Goal: Task Accomplishment & Management: Complete application form

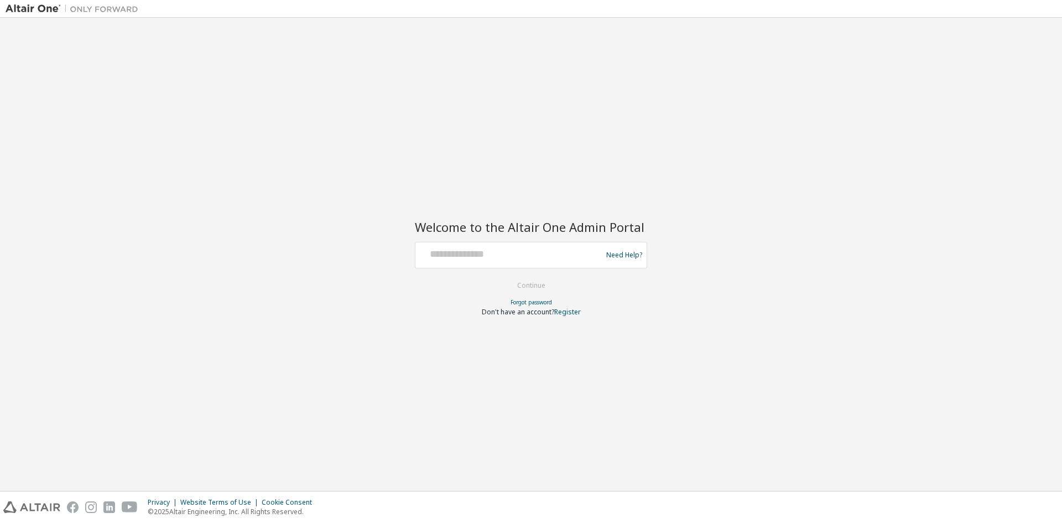
click at [477, 262] on div at bounding box center [510, 255] width 181 height 21
click at [482, 258] on input "text" at bounding box center [510, 253] width 181 height 16
paste input "**********"
type input "**********"
click at [405, 283] on div "**********" at bounding box center [531, 254] width 1051 height 462
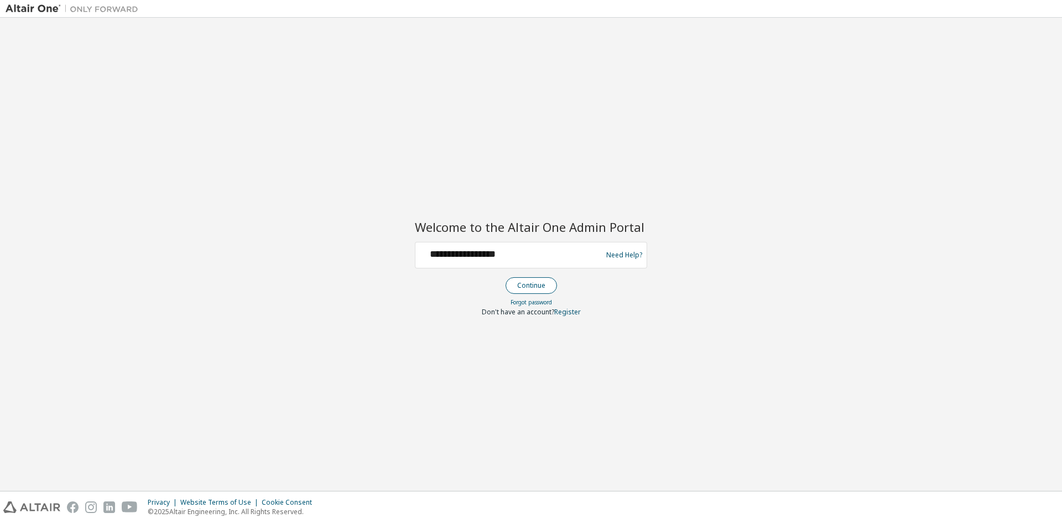
click at [526, 289] on button "Continue" at bounding box center [531, 285] width 51 height 17
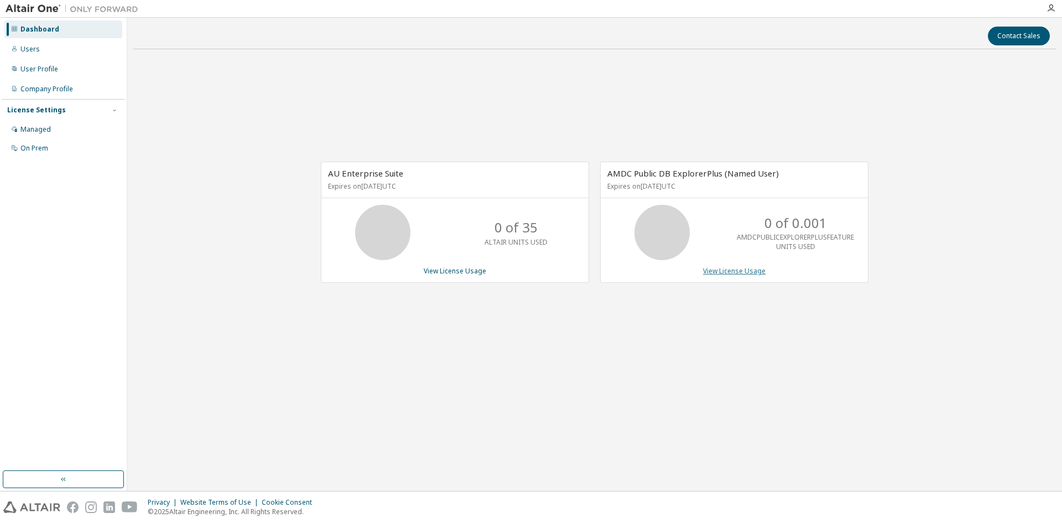
click at [733, 276] on link "View License Usage" at bounding box center [734, 270] width 63 height 9
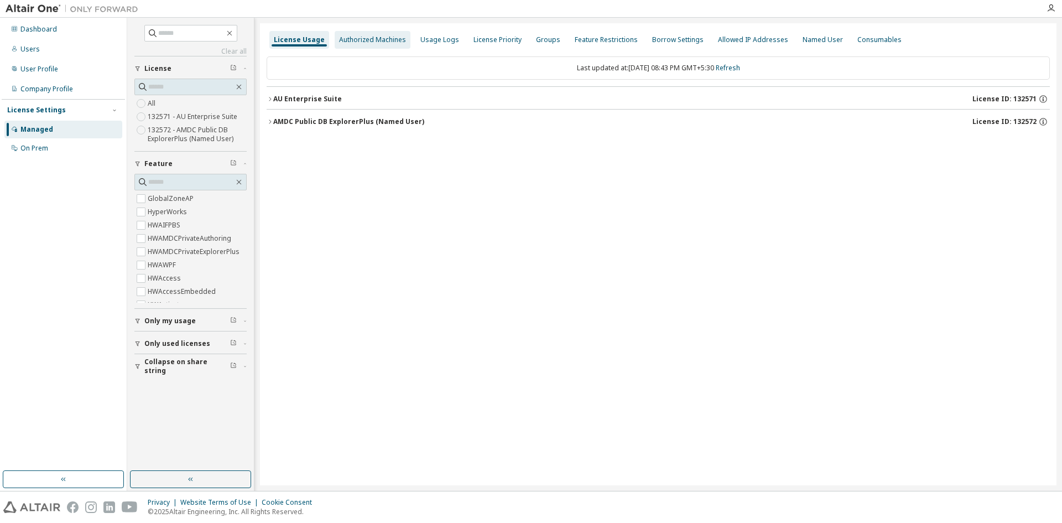
click at [381, 46] on div "Authorized Machines" at bounding box center [373, 40] width 76 height 18
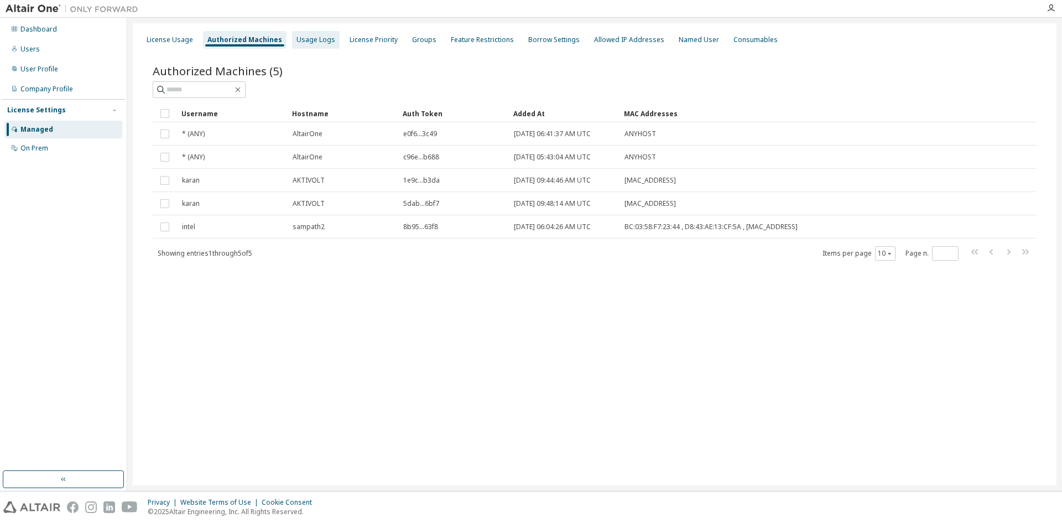
click at [311, 40] on div "Usage Logs" at bounding box center [316, 39] width 39 height 9
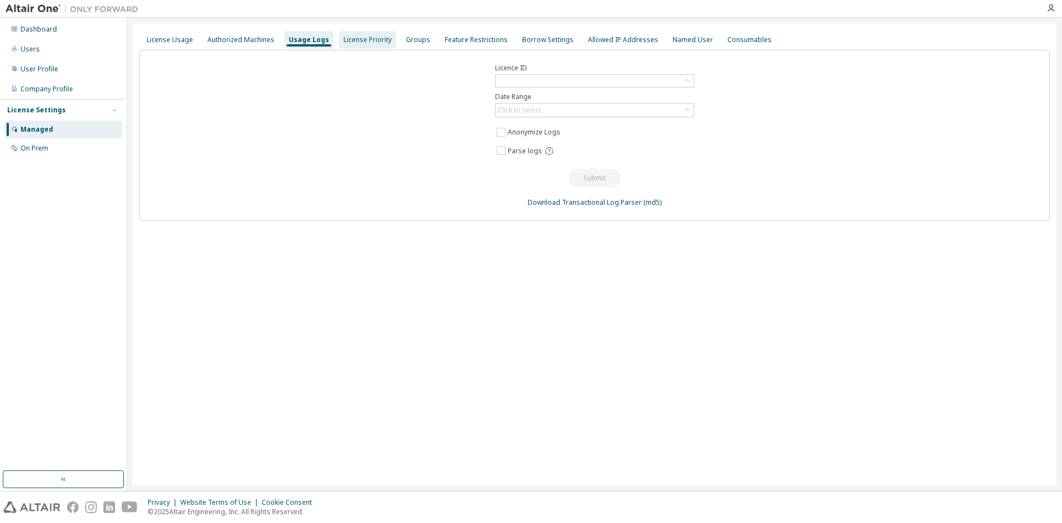
click at [365, 41] on div "License Priority" at bounding box center [368, 39] width 48 height 9
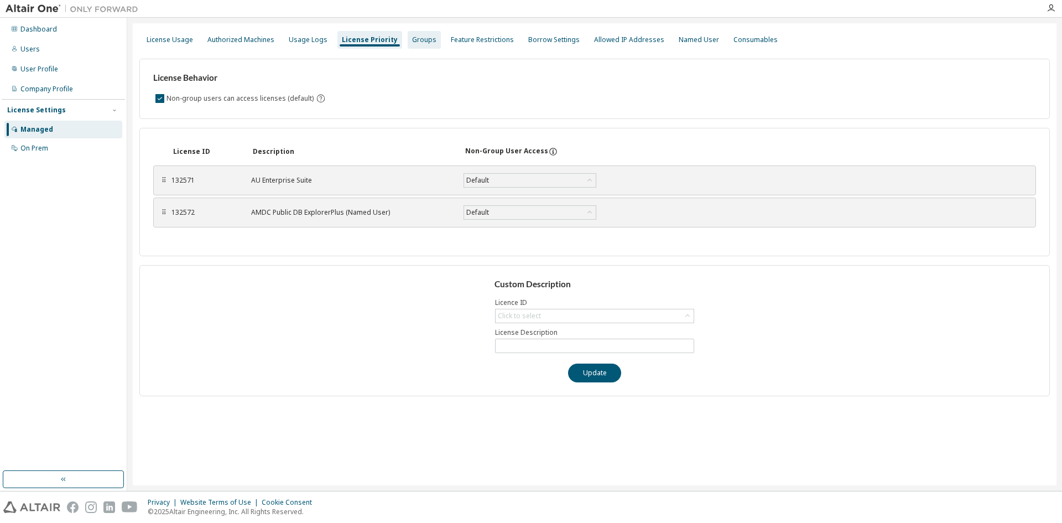
click at [415, 42] on div "Groups" at bounding box center [424, 39] width 24 height 9
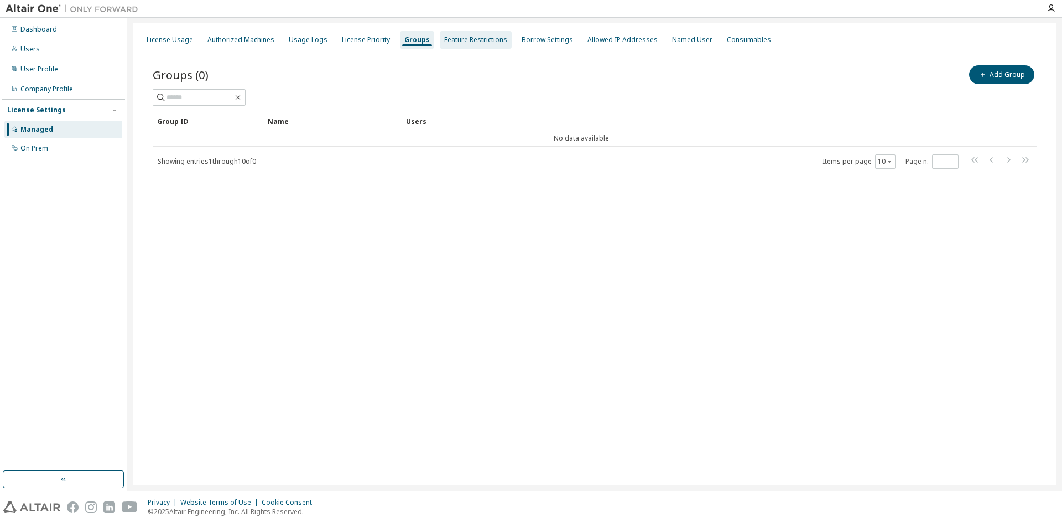
click at [453, 40] on div "Feature Restrictions" at bounding box center [475, 39] width 63 height 9
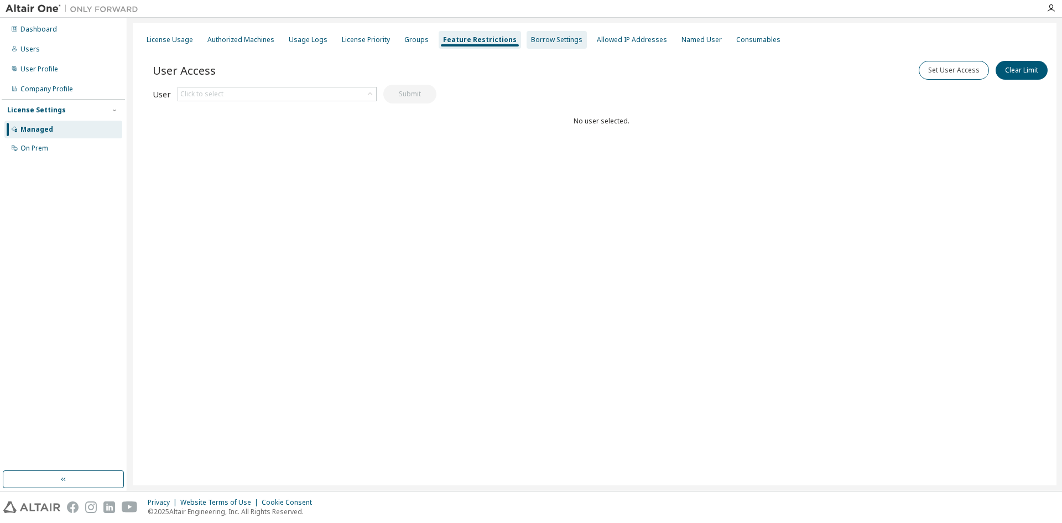
click at [531, 38] on div "Borrow Settings" at bounding box center [556, 39] width 51 height 9
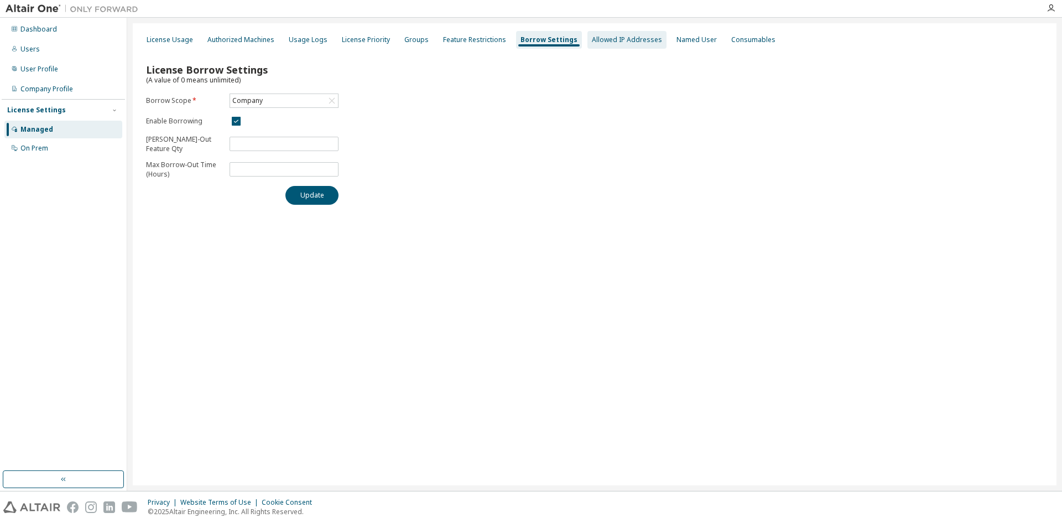
click at [596, 37] on div "Allowed IP Addresses" at bounding box center [627, 39] width 70 height 9
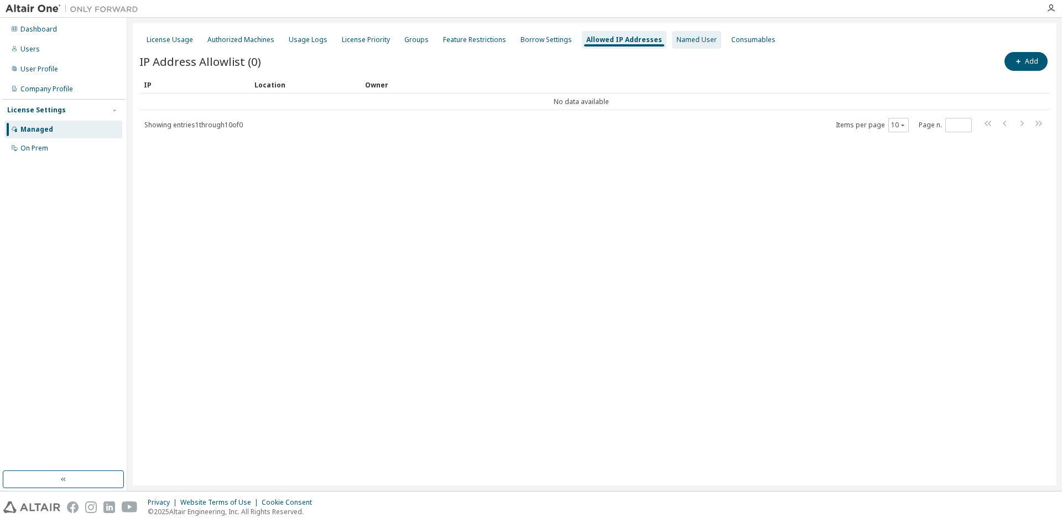
click at [677, 44] on div "Named User" at bounding box center [697, 39] width 40 height 9
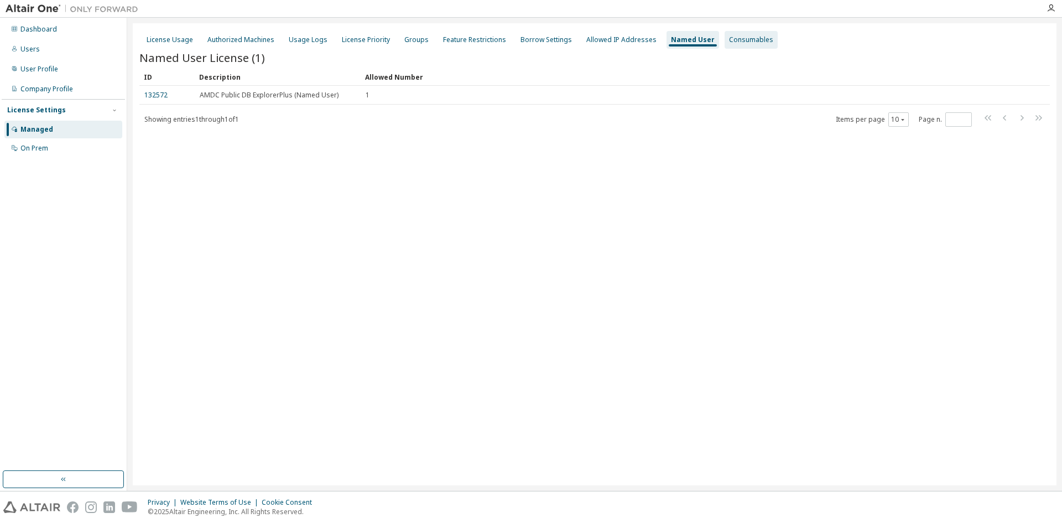
click at [733, 43] on div "Consumables" at bounding box center [751, 39] width 44 height 9
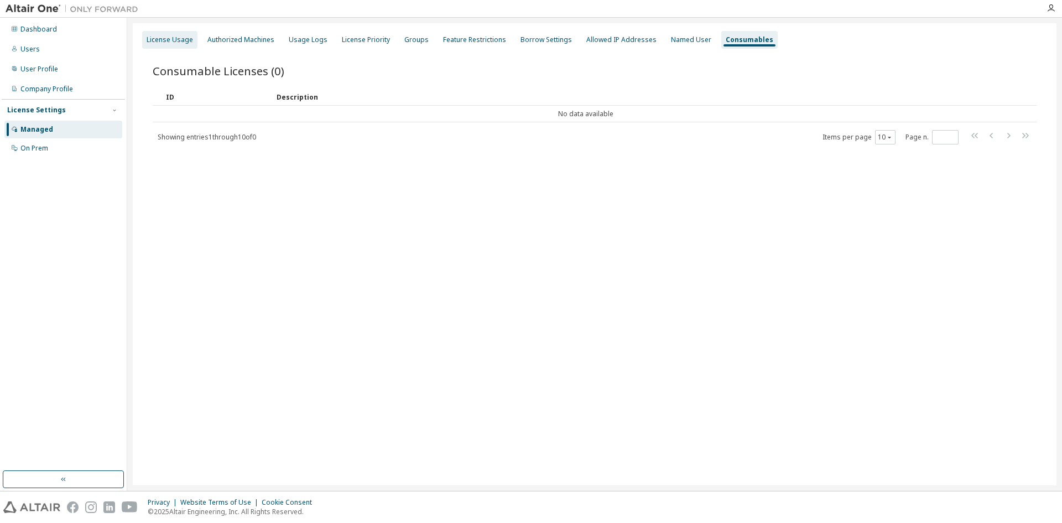
click at [153, 44] on div "License Usage" at bounding box center [169, 40] width 55 height 18
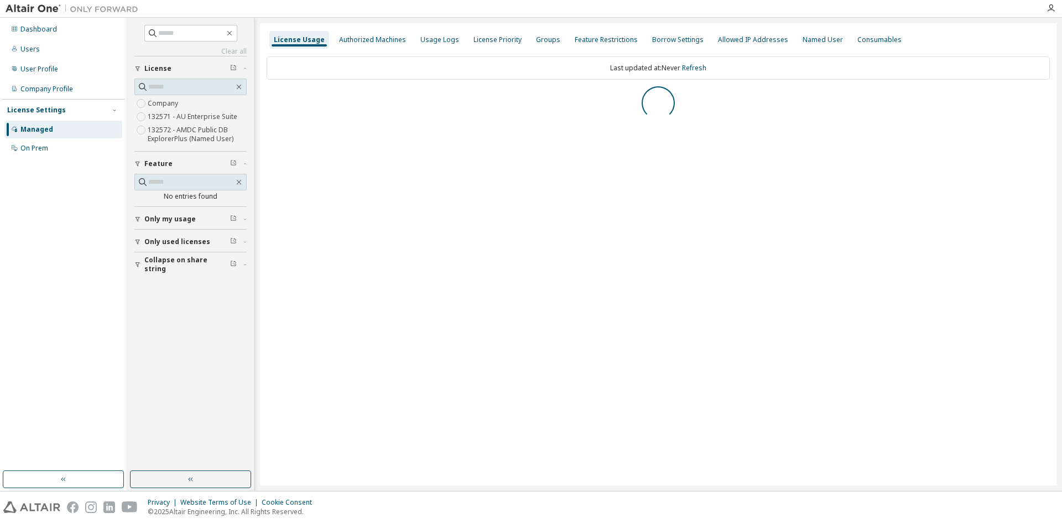
click at [153, 100] on label "Company" at bounding box center [164, 103] width 33 height 13
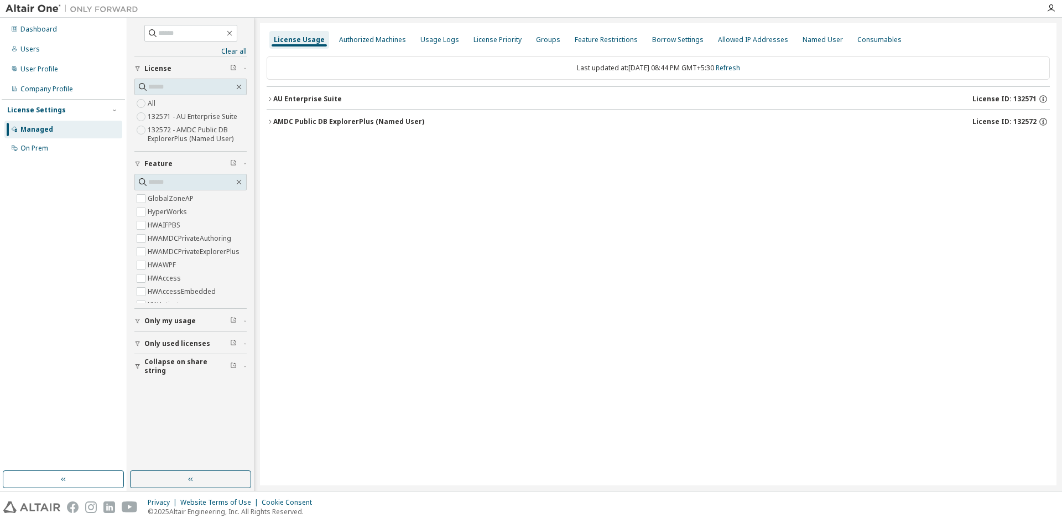
click at [272, 97] on icon "button" at bounding box center [270, 99] width 7 height 7
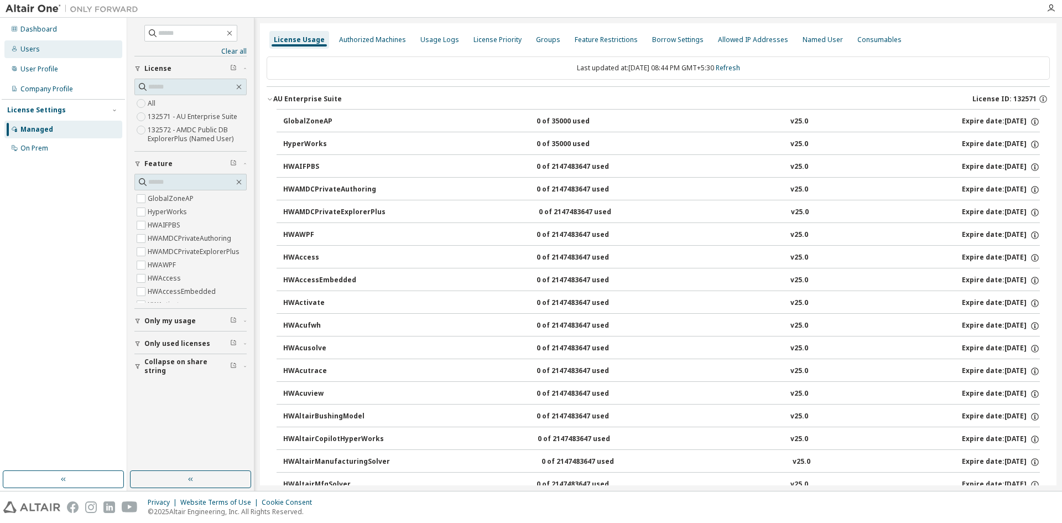
click at [58, 51] on div "Users" at bounding box center [63, 49] width 118 height 18
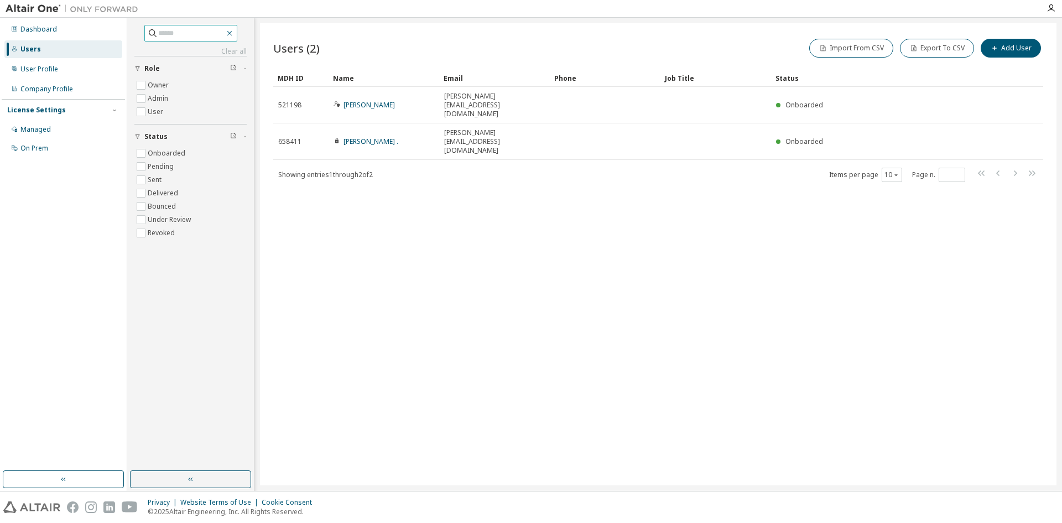
click at [234, 34] on icon "button" at bounding box center [229, 33] width 9 height 9
click at [1004, 49] on button "Add User" at bounding box center [1011, 48] width 60 height 19
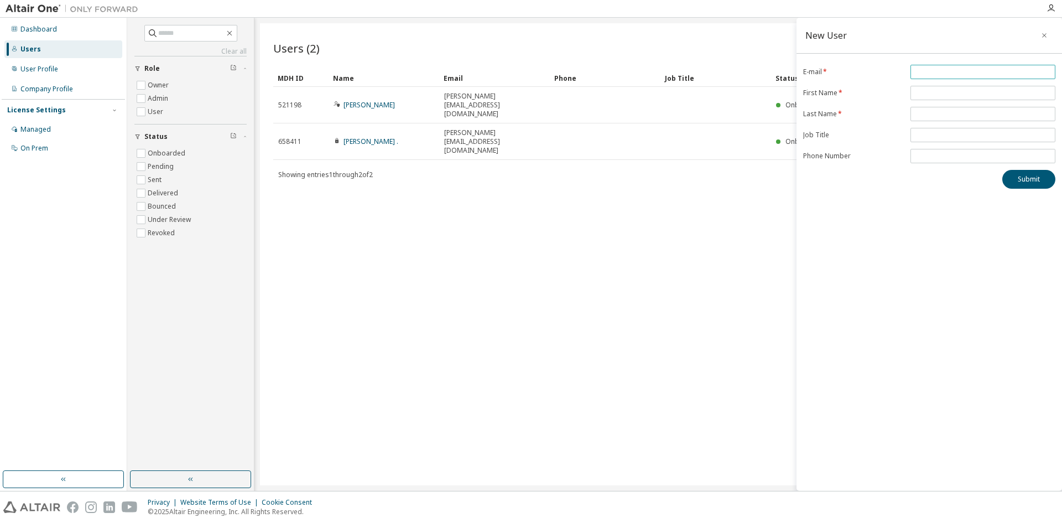
click at [940, 74] on input "email" at bounding box center [982, 71] width 139 height 9
click at [1045, 34] on icon "button" at bounding box center [1045, 35] width 8 height 9
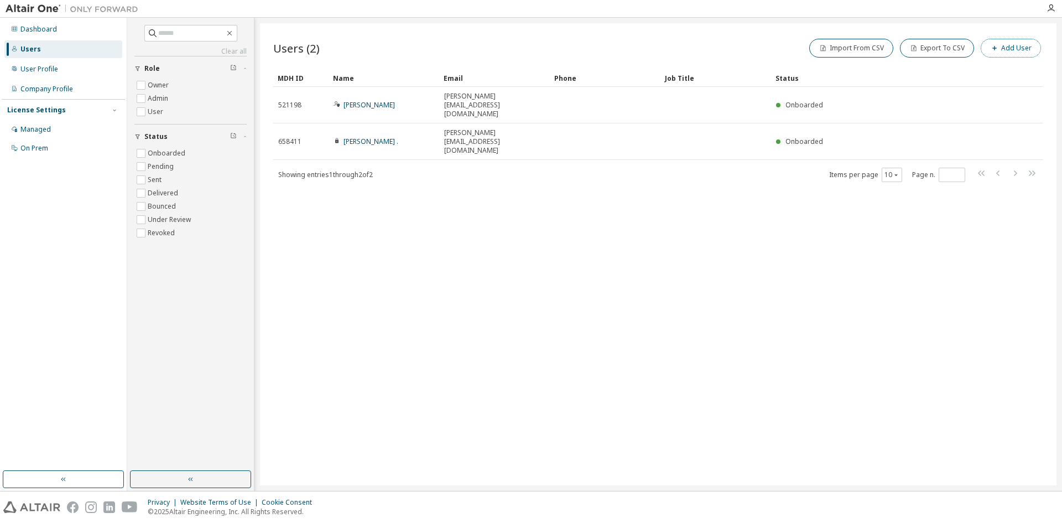
click at [1002, 50] on button "Add User" at bounding box center [1011, 48] width 60 height 19
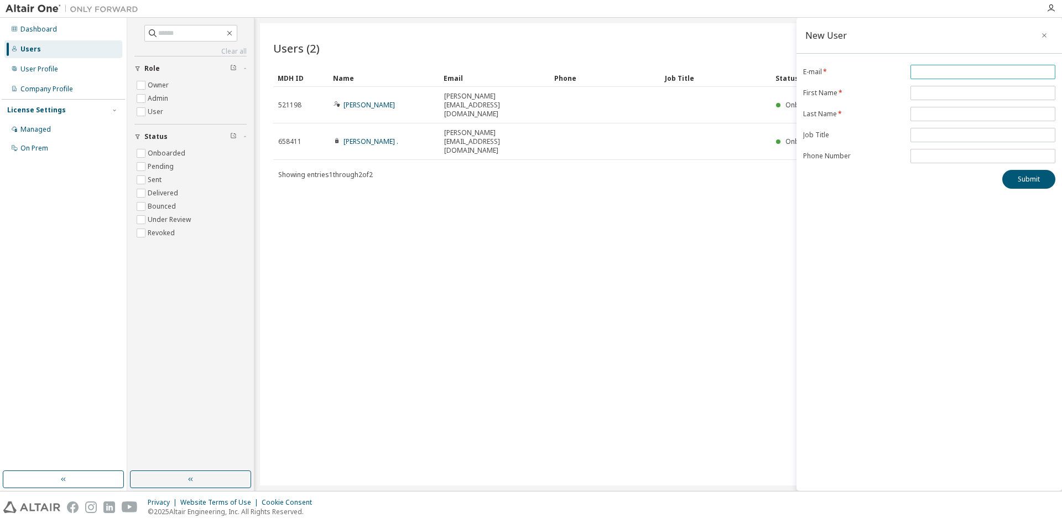
click at [925, 70] on input "email" at bounding box center [982, 71] width 139 height 9
type input "**********"
click at [933, 87] on span at bounding box center [983, 93] width 145 height 14
click at [932, 92] on input "text" at bounding box center [982, 93] width 139 height 9
type input "*"
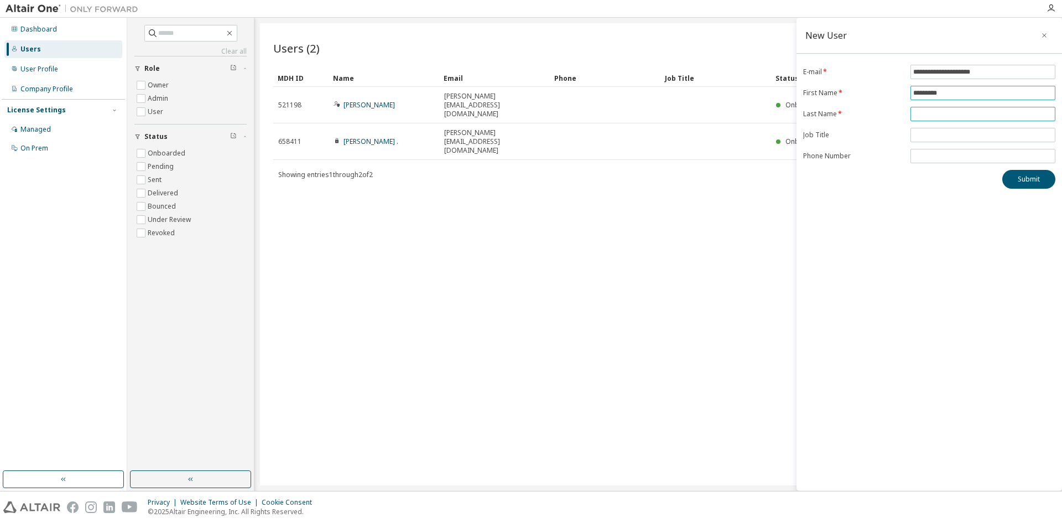
type input "*********"
click at [946, 113] on input "text" at bounding box center [982, 114] width 139 height 9
type input "*"
click at [934, 135] on input "text" at bounding box center [982, 135] width 139 height 9
type input "**********"
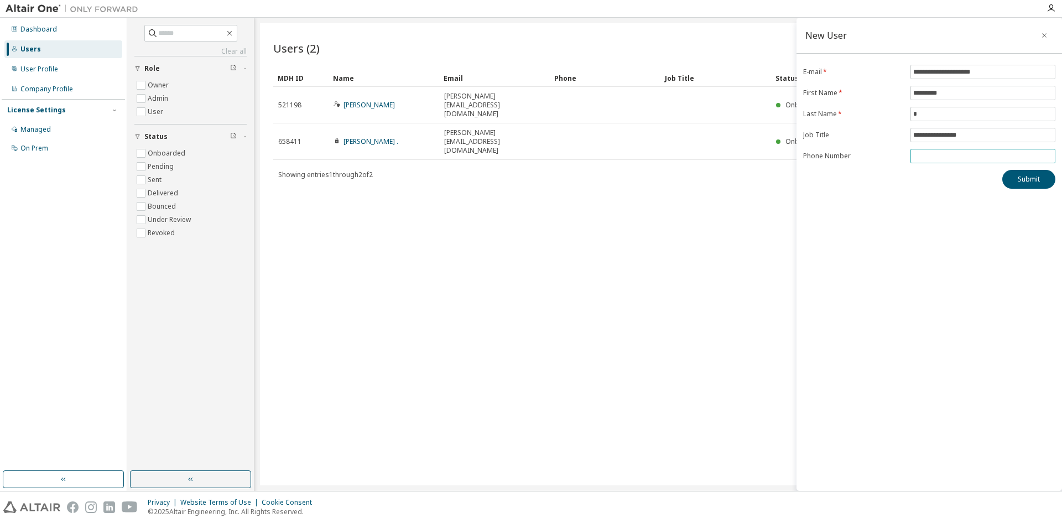
click at [934, 155] on input "tel" at bounding box center [982, 156] width 139 height 9
type input "**********"
click at [1021, 180] on button "Submit" at bounding box center [1028, 179] width 53 height 19
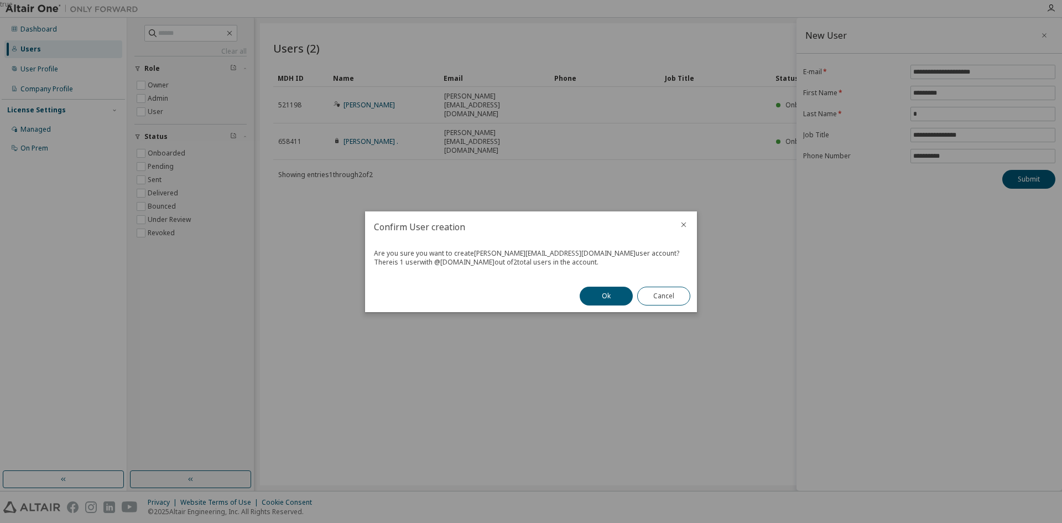
click at [687, 225] on icon "close" at bounding box center [683, 224] width 9 height 9
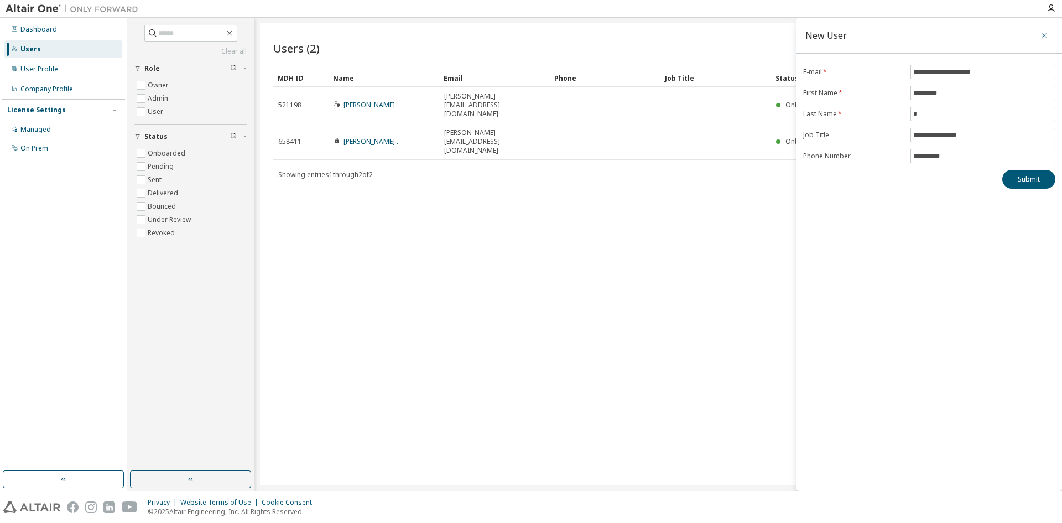
click at [1048, 34] on icon "button" at bounding box center [1045, 35] width 8 height 9
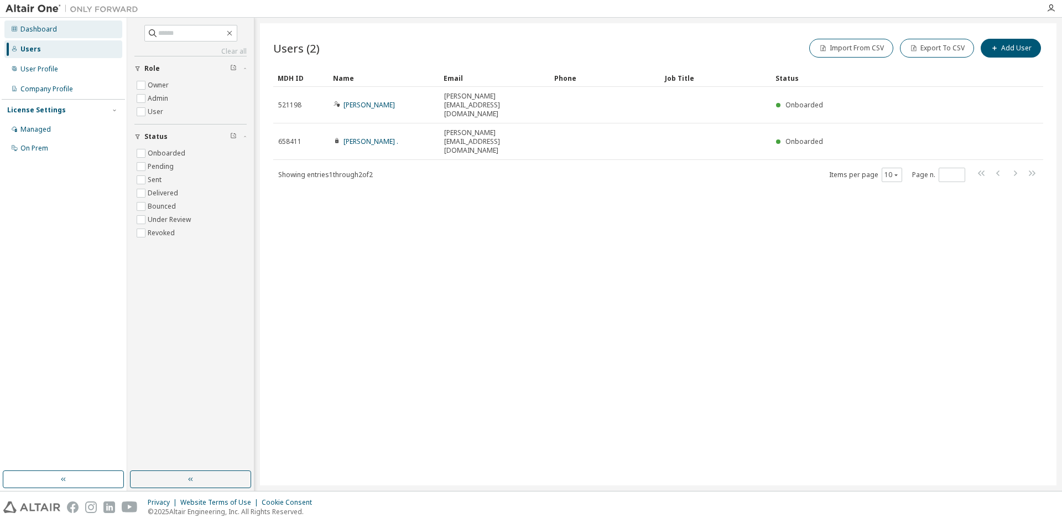
click at [54, 28] on div "Dashboard" at bounding box center [38, 29] width 37 height 9
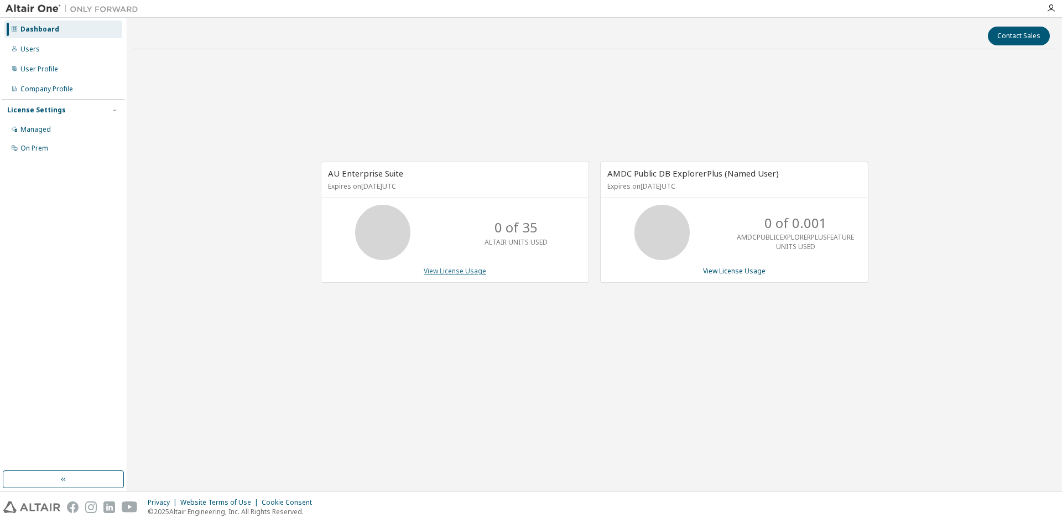
click at [470, 274] on link "View License Usage" at bounding box center [455, 270] width 63 height 9
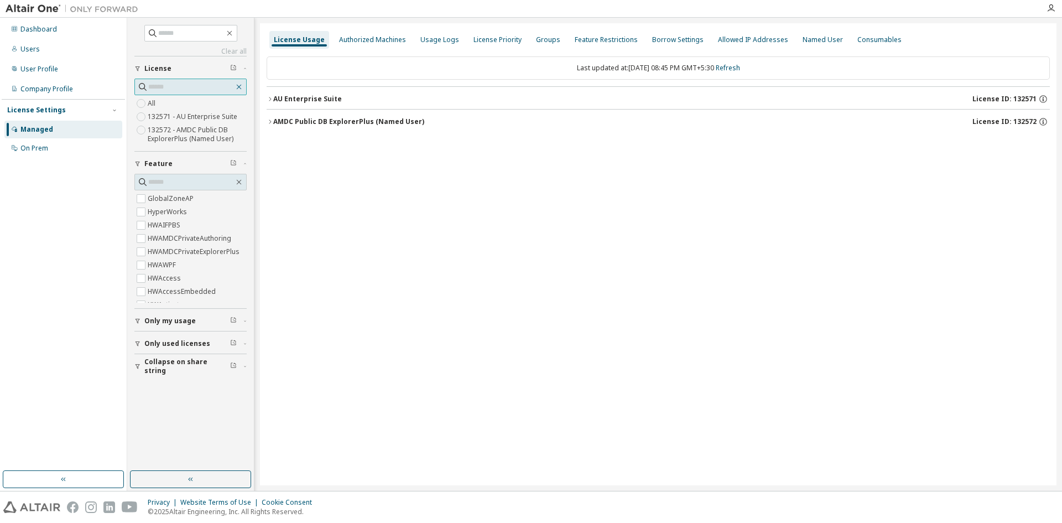
click at [237, 88] on icon "button" at bounding box center [239, 86] width 9 height 9
click at [243, 85] on button "button" at bounding box center [239, 87] width 10 height 10
click at [95, 146] on div "On Prem" at bounding box center [63, 148] width 118 height 18
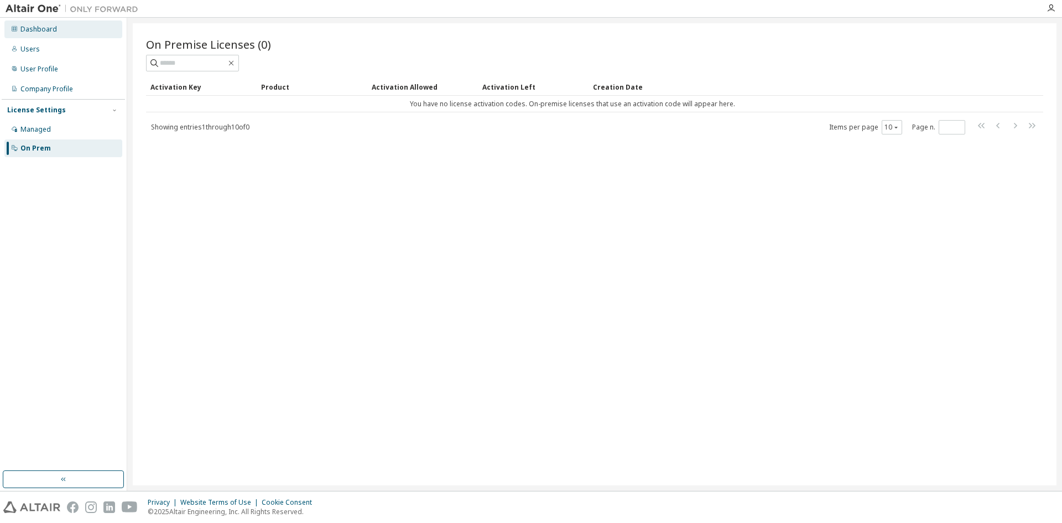
click at [49, 34] on div "Dashboard" at bounding box center [63, 29] width 118 height 18
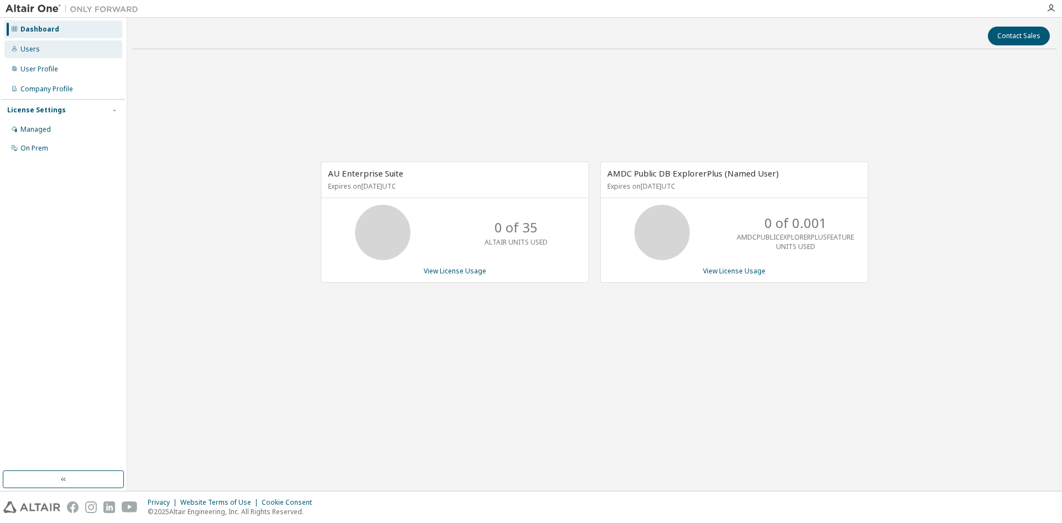
click at [53, 49] on div "Users" at bounding box center [63, 49] width 118 height 18
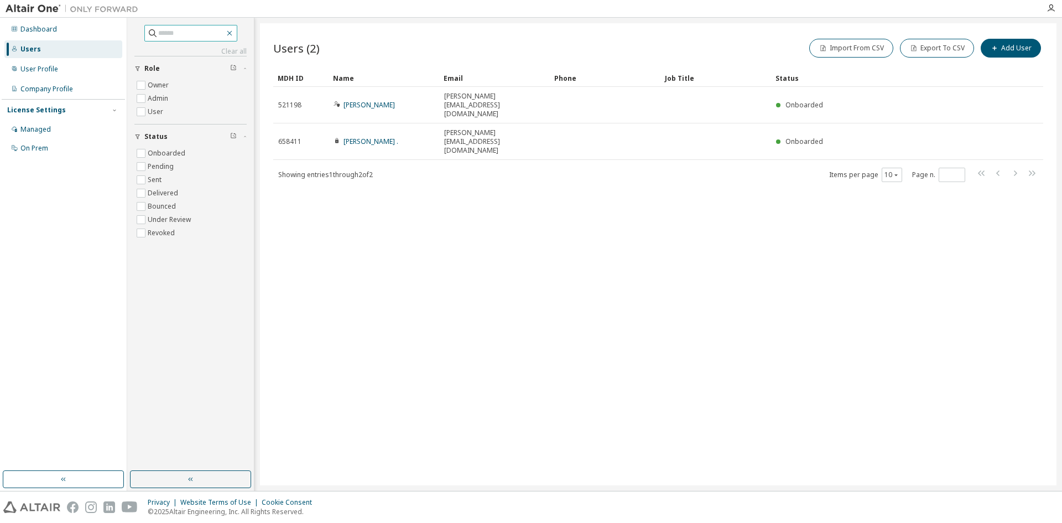
click at [234, 33] on icon "button" at bounding box center [229, 33] width 9 height 9
click at [54, 67] on div "User Profile" at bounding box center [39, 69] width 38 height 9
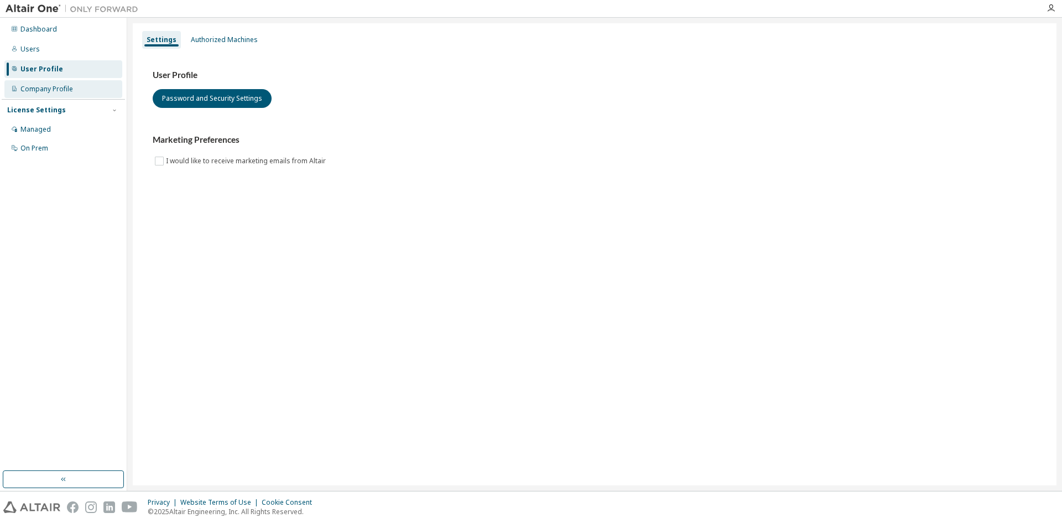
click at [66, 90] on div "Company Profile" at bounding box center [46, 89] width 53 height 9
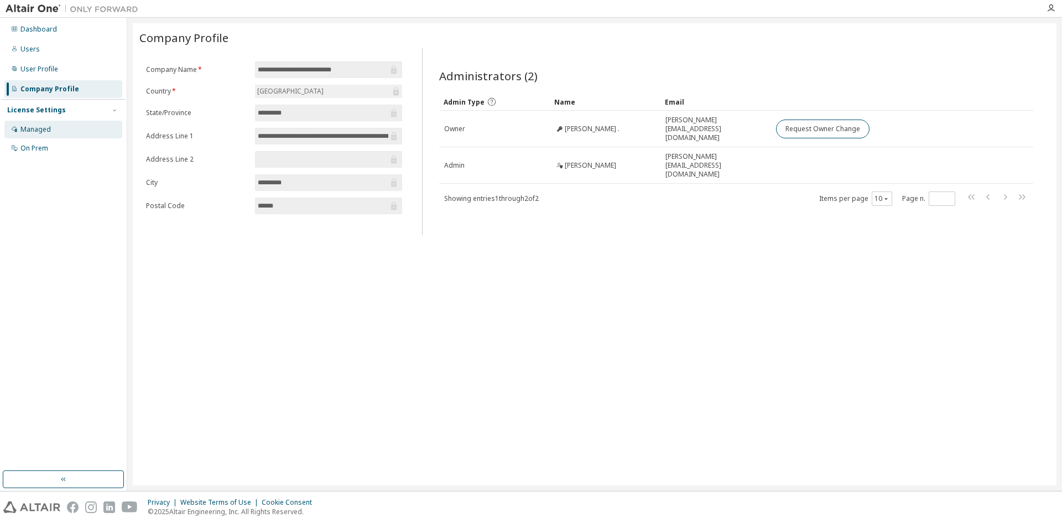
click at [46, 122] on div "Managed" at bounding box center [63, 130] width 118 height 18
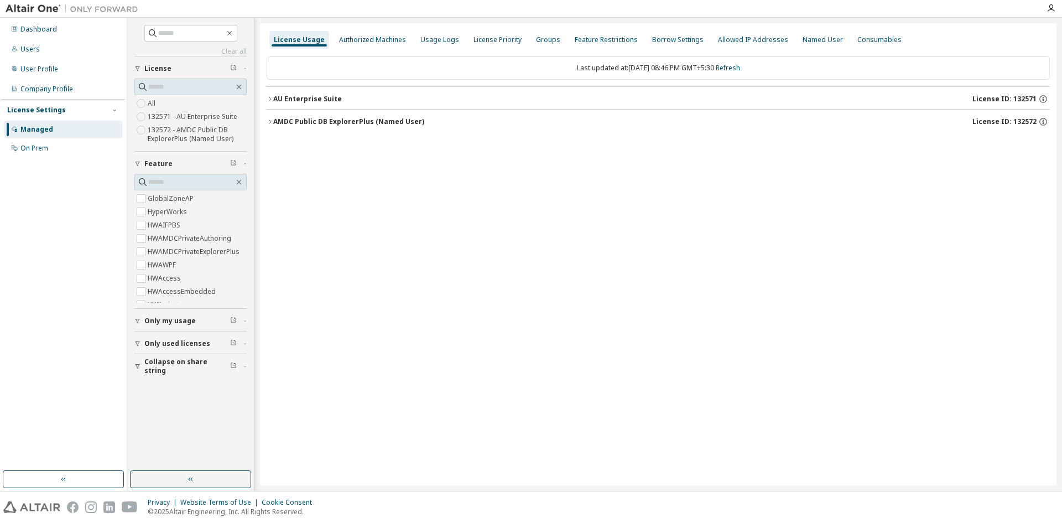
click at [18, 4] on img at bounding box center [75, 8] width 138 height 11
click at [234, 34] on icon "button" at bounding box center [229, 33] width 9 height 9
click at [32, 31] on div "Dashboard" at bounding box center [38, 29] width 37 height 9
